Goal: Find specific page/section

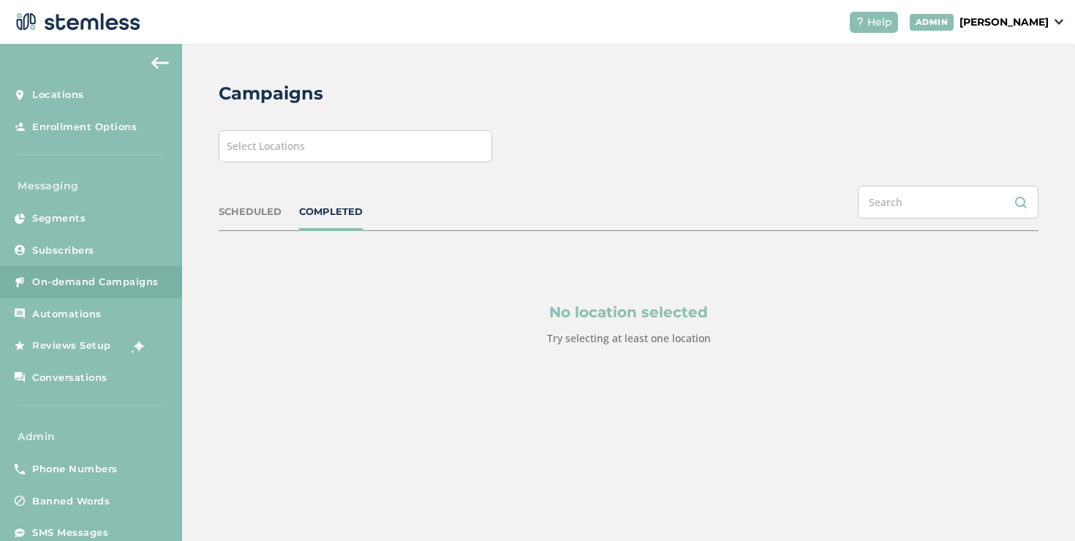
click at [287, 155] on div "Select Locations" at bounding box center [355, 146] width 273 height 32
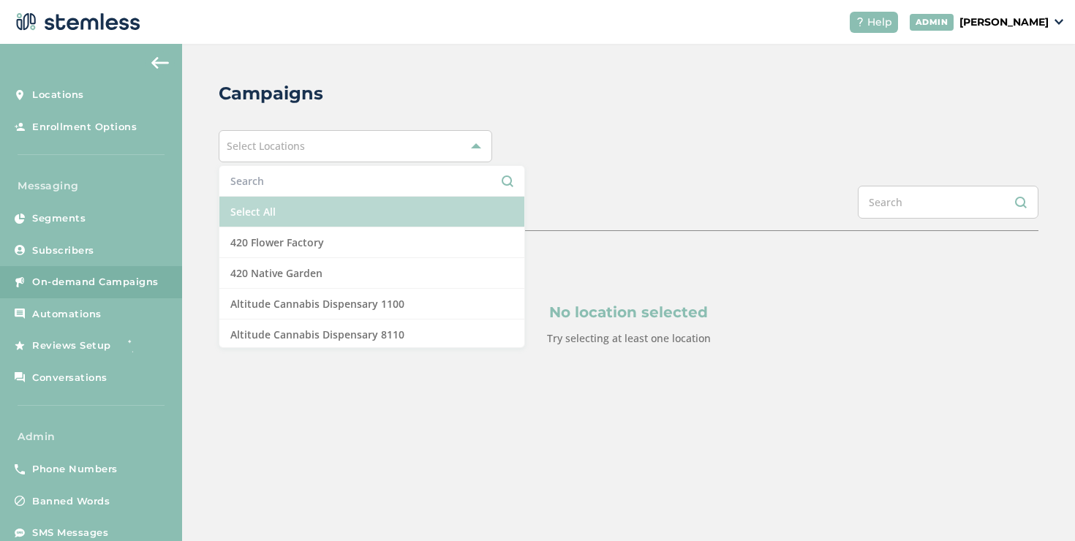
click at [268, 208] on li "Select All" at bounding box center [371, 212] width 305 height 31
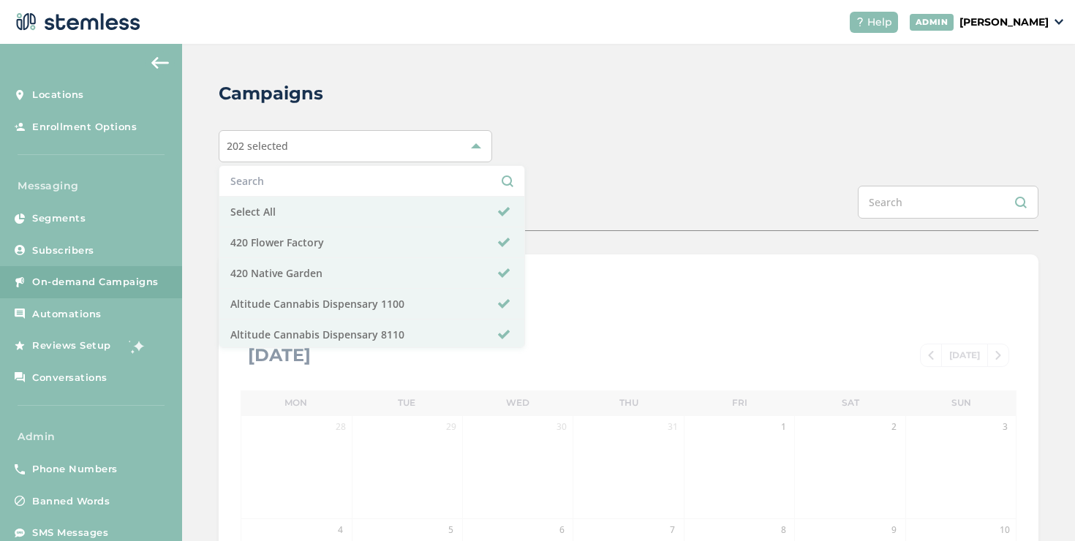
click at [513, 159] on div "202 selected Select All 420 Flower Factory 420 Native Garden Altitude Cannabis …" at bounding box center [628, 146] width 819 height 32
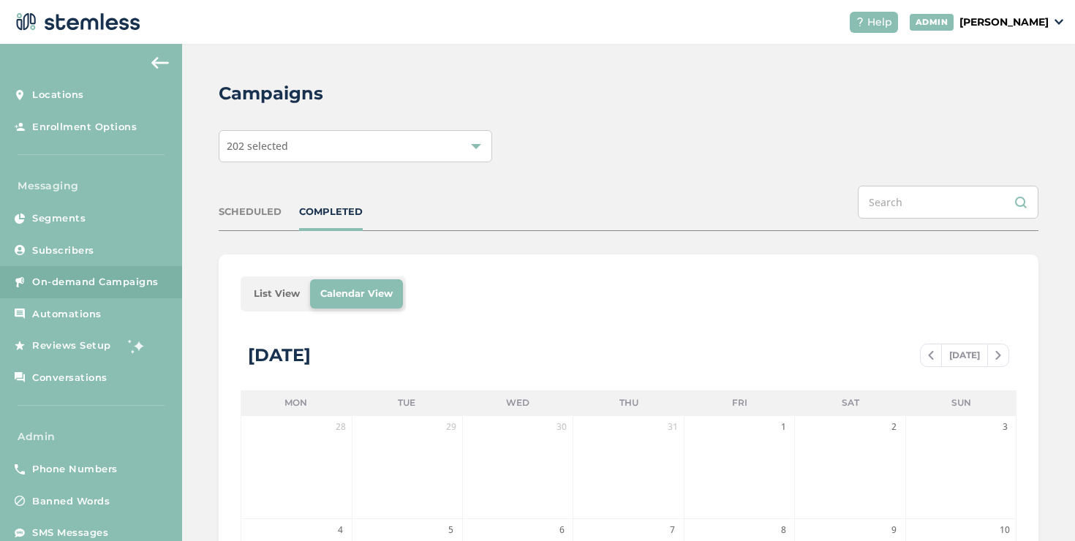
click at [265, 298] on li "List View" at bounding box center [276, 293] width 67 height 29
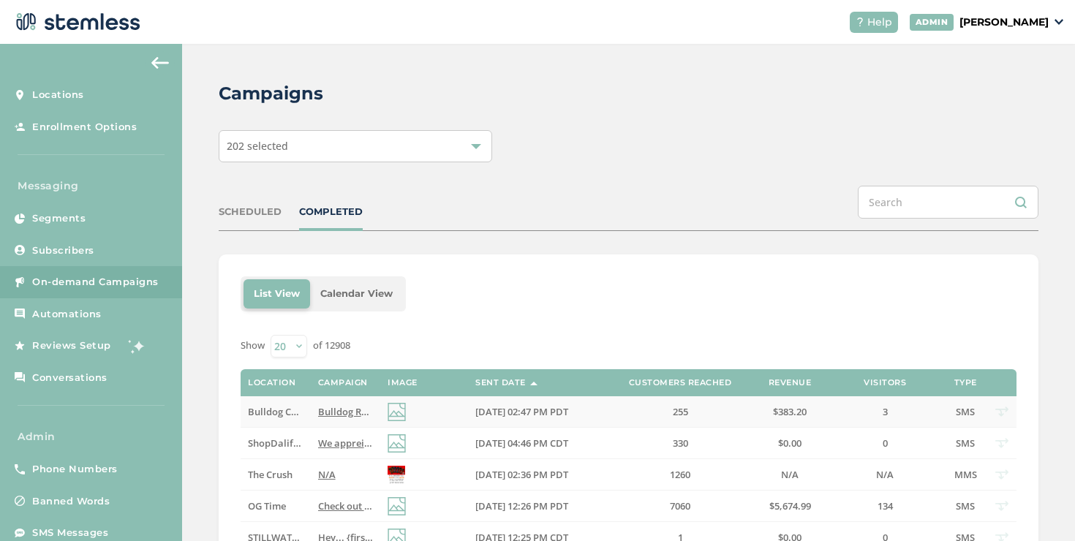
click at [329, 412] on span "Bulldog Retail Closing - Flash Sale! 50% OFF ! ! ! Reply END to cancel" at bounding box center [468, 411] width 301 height 13
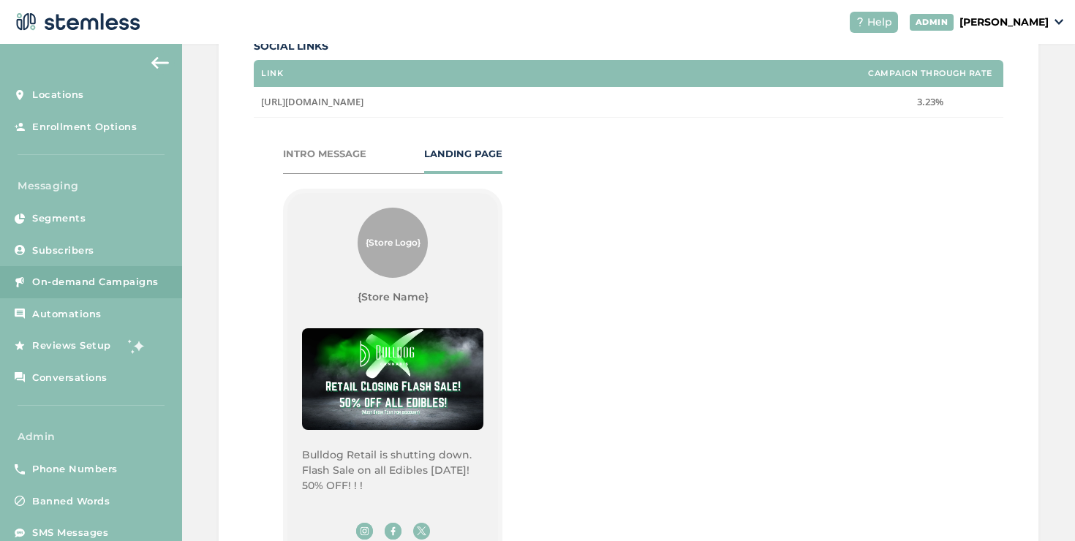
scroll to position [1003, 0]
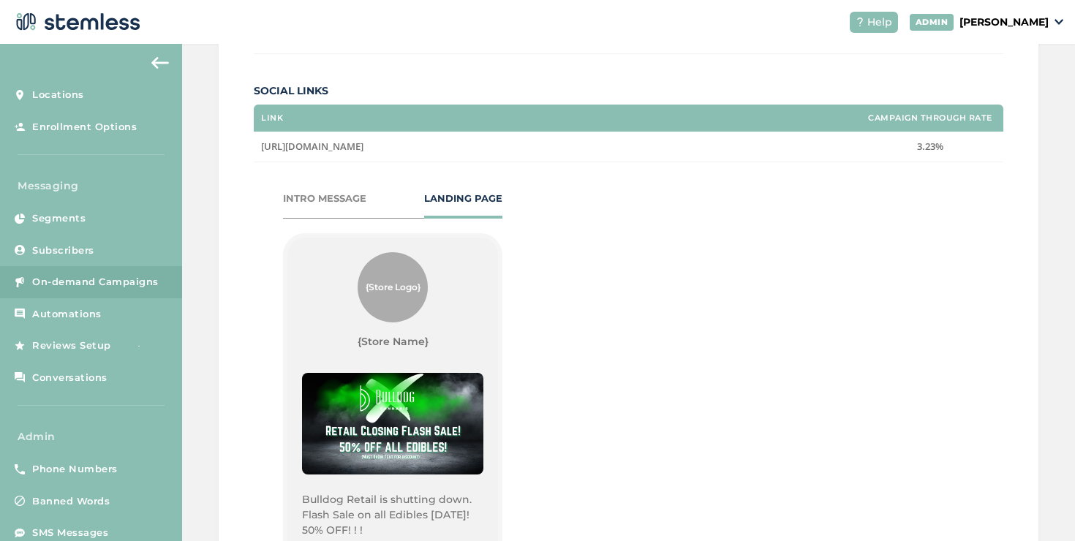
click at [352, 205] on div "INTRO MESSAGE LANDING PAGE" at bounding box center [392, 205] width 219 height 27
click at [352, 200] on div "INTRO MESSAGE" at bounding box center [324, 199] width 83 height 15
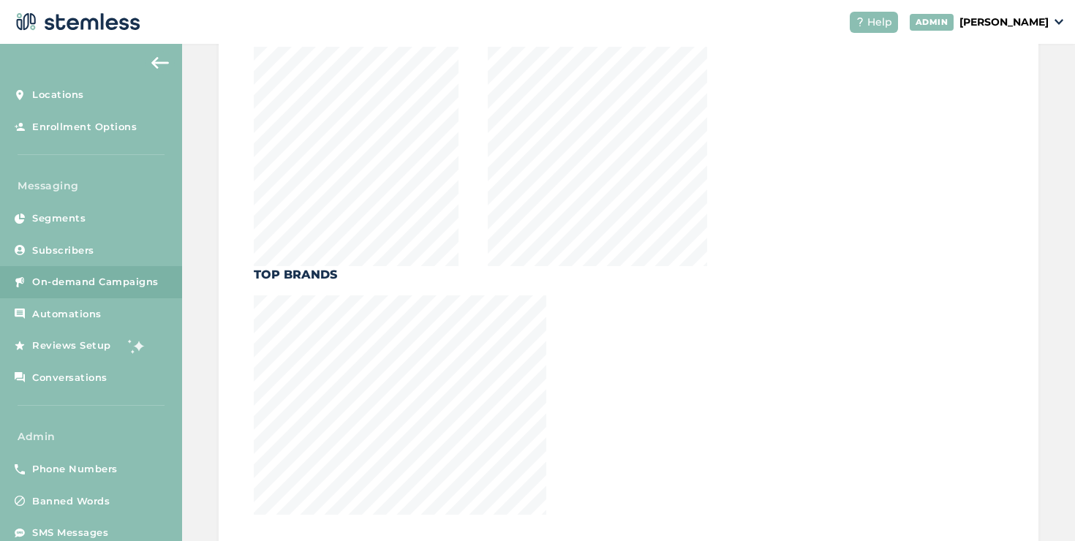
scroll to position [0, 0]
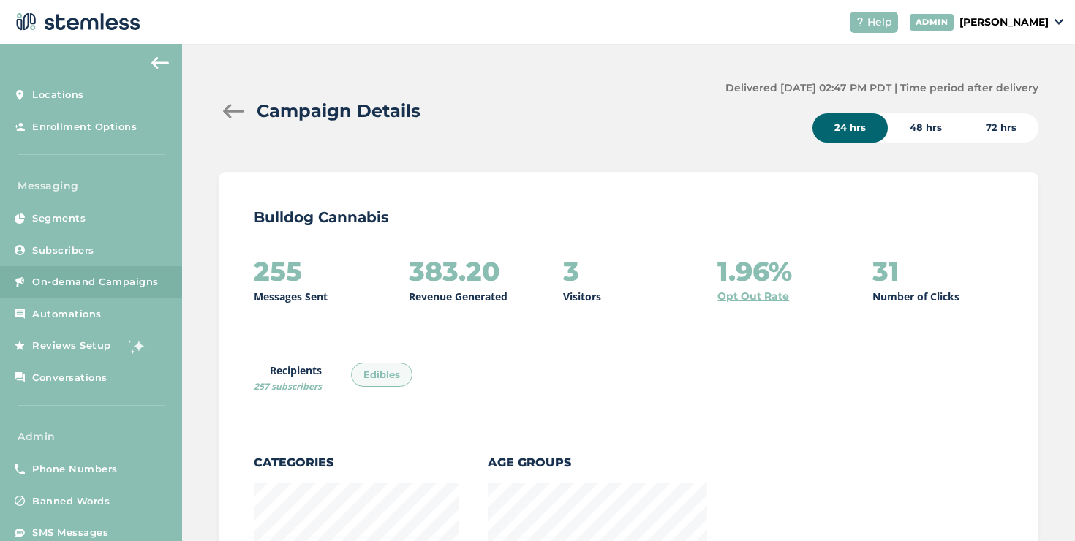
click at [238, 113] on div at bounding box center [233, 111] width 29 height 15
